Goal: Information Seeking & Learning: Learn about a topic

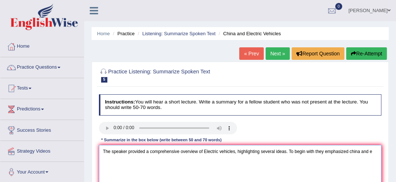
click at [373, 153] on textarea "The speaker provided a comprehensive overview of Electric vehicles, highlightin…" at bounding box center [240, 175] width 283 height 61
click at [137, 161] on textarea "The speaker provided a comprehensive overview of Electric vehicles, highlightin…" at bounding box center [240, 175] width 283 height 61
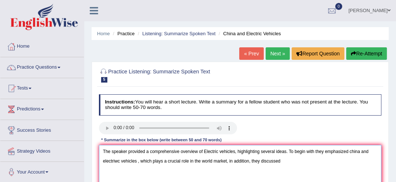
click at [115, 157] on textarea "The speaker provided a comprehensive overview of Electric vehicles, highlightin…" at bounding box center [240, 175] width 283 height 61
click at [280, 159] on textarea "The speaker provided a comprehensive overview of Electric vehicles, highlightin…" at bounding box center [240, 175] width 283 height 61
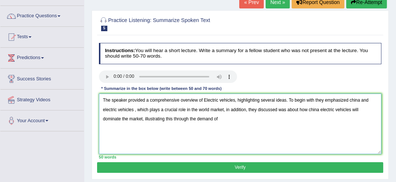
scroll to position [59, 0]
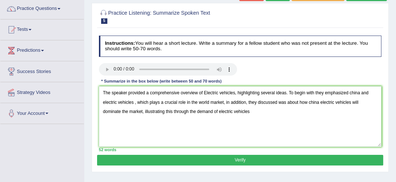
click at [392, 115] on div "Home Practice Listening: Summarize Spoken Text [GEOGRAPHIC_DATA] and Electric V…" at bounding box center [240, 124] width 312 height 367
drag, startPoint x: 391, startPoint y: 39, endPoint x: 397, endPoint y: 3, distance: 36.5
click at [396, 3] on html "Toggle navigation Home Practice Questions Speaking Practice Read Aloud Repeat S…" at bounding box center [198, 32] width 396 height 182
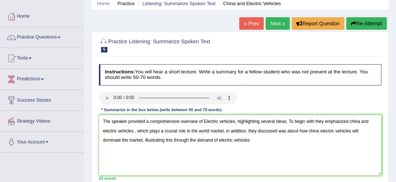
scroll to position [12, 0]
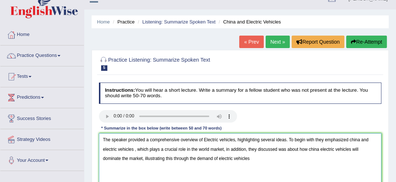
click at [231, 160] on textarea "The speaker provided a comprehensive overview of Electric vehicles, highlightin…" at bounding box center [240, 163] width 283 height 61
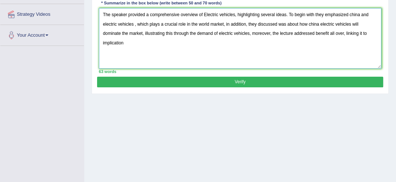
scroll to position [144, 0]
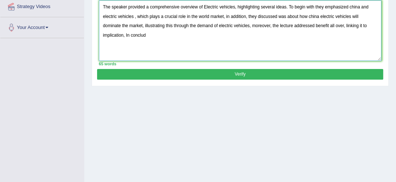
click at [118, 36] on textarea "The speaker provided a comprehensive overview of Electric vehicles, highlightin…" at bounding box center [240, 30] width 283 height 61
click at [117, 33] on textarea "The speaker provided a comprehensive overview of Electric vehicles, highlightin…" at bounding box center [240, 30] width 283 height 61
type textarea "The speaker provided a comprehensive overview of Electric vehicles, highlightin…"
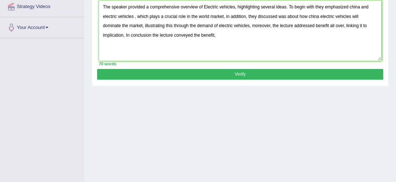
click at [159, 76] on button "Verify" at bounding box center [240, 74] width 286 height 11
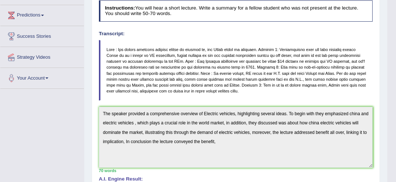
scroll to position [67, 0]
